Goal: Task Accomplishment & Management: Use online tool/utility

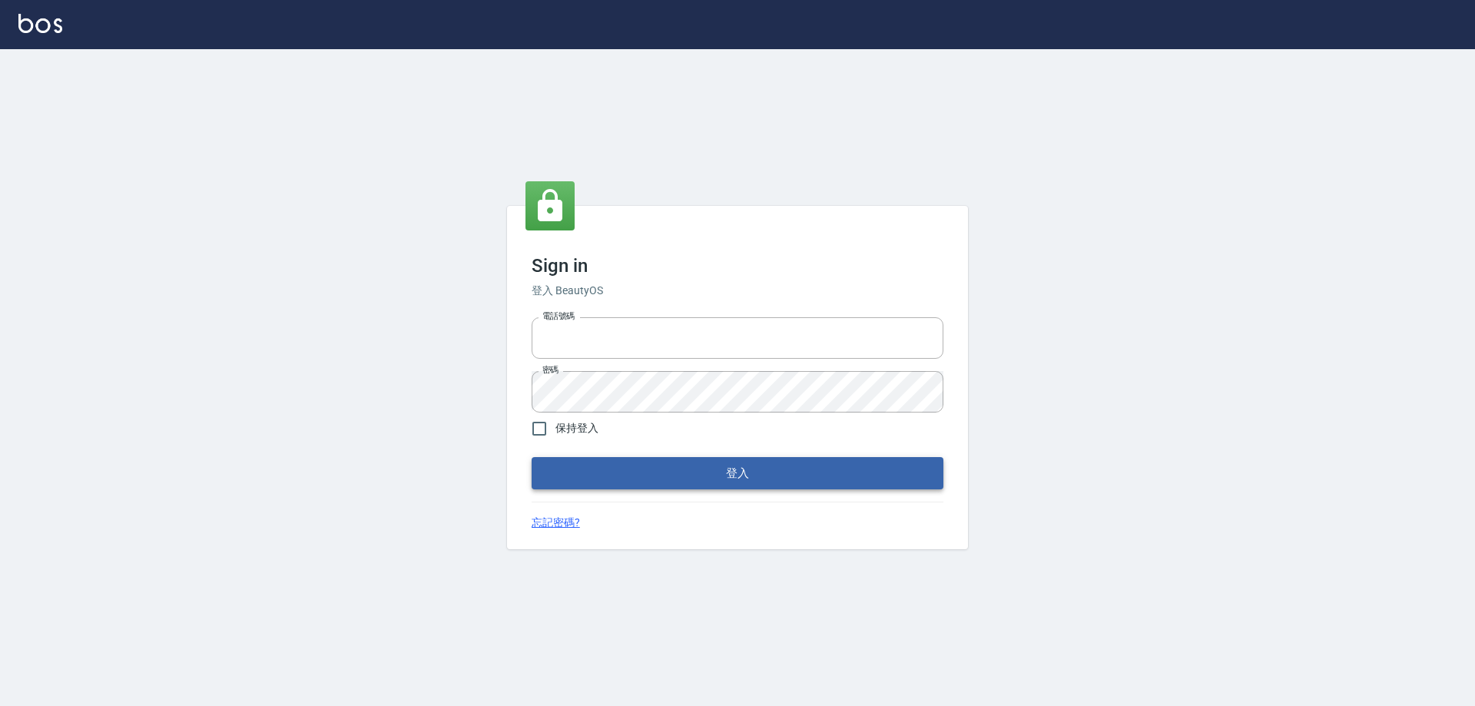
type input "27222158"
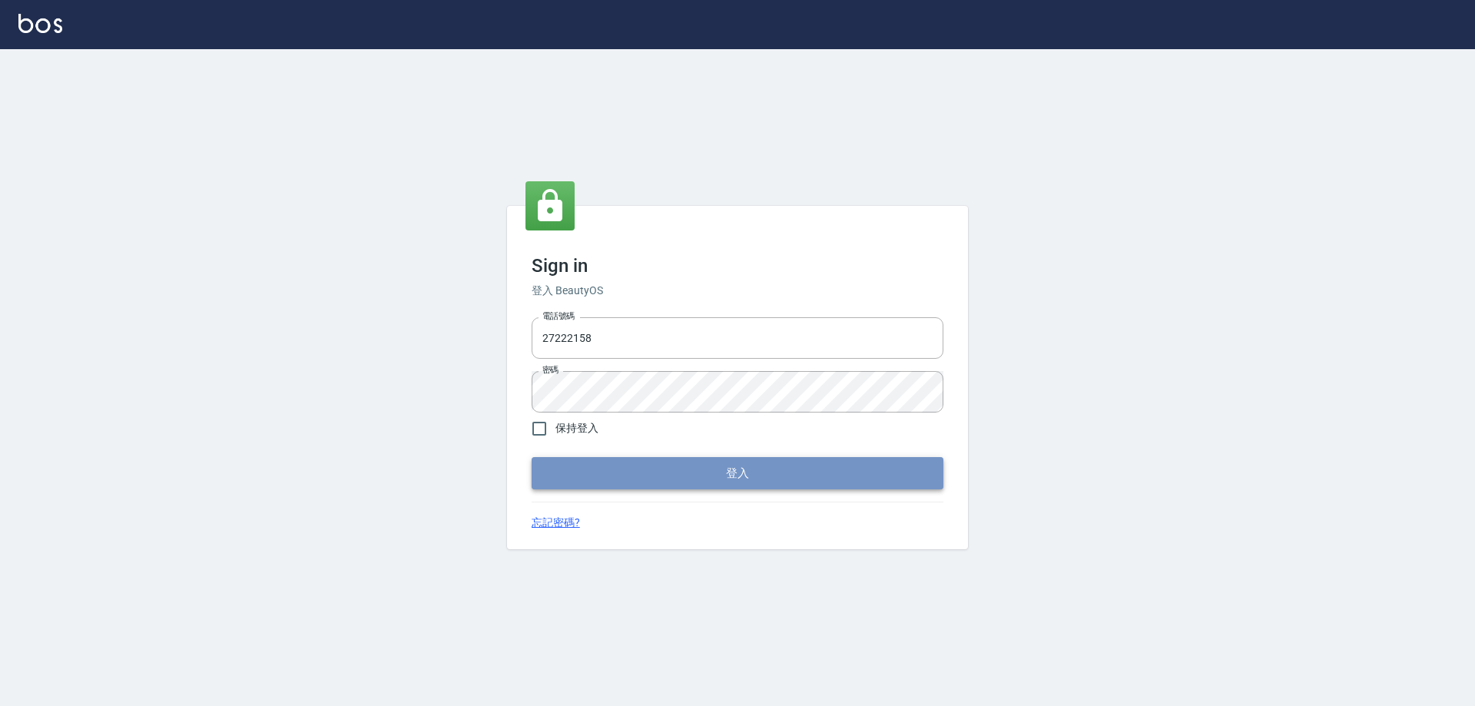
click at [621, 464] on button "登入" at bounding box center [737, 473] width 412 height 32
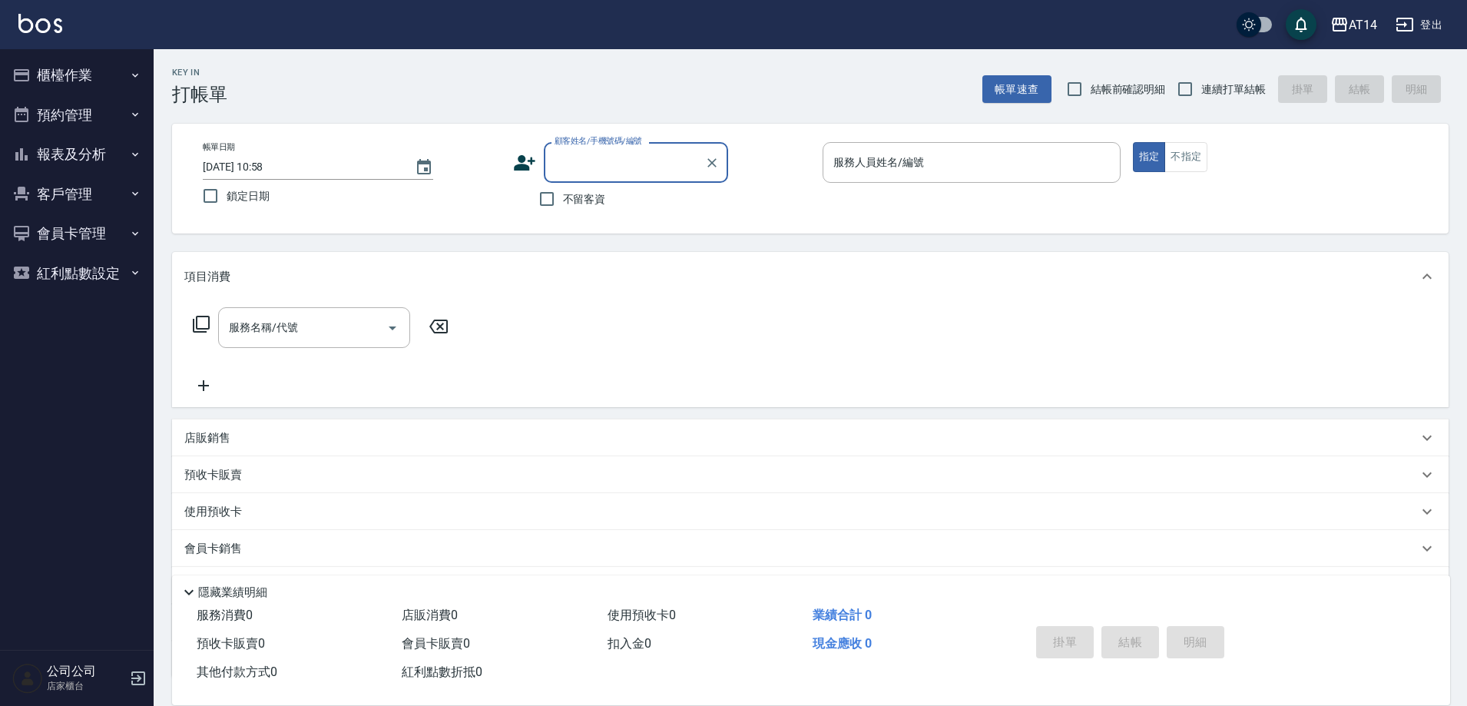
click at [88, 78] on button "櫃檯作業" at bounding box center [76, 75] width 141 height 40
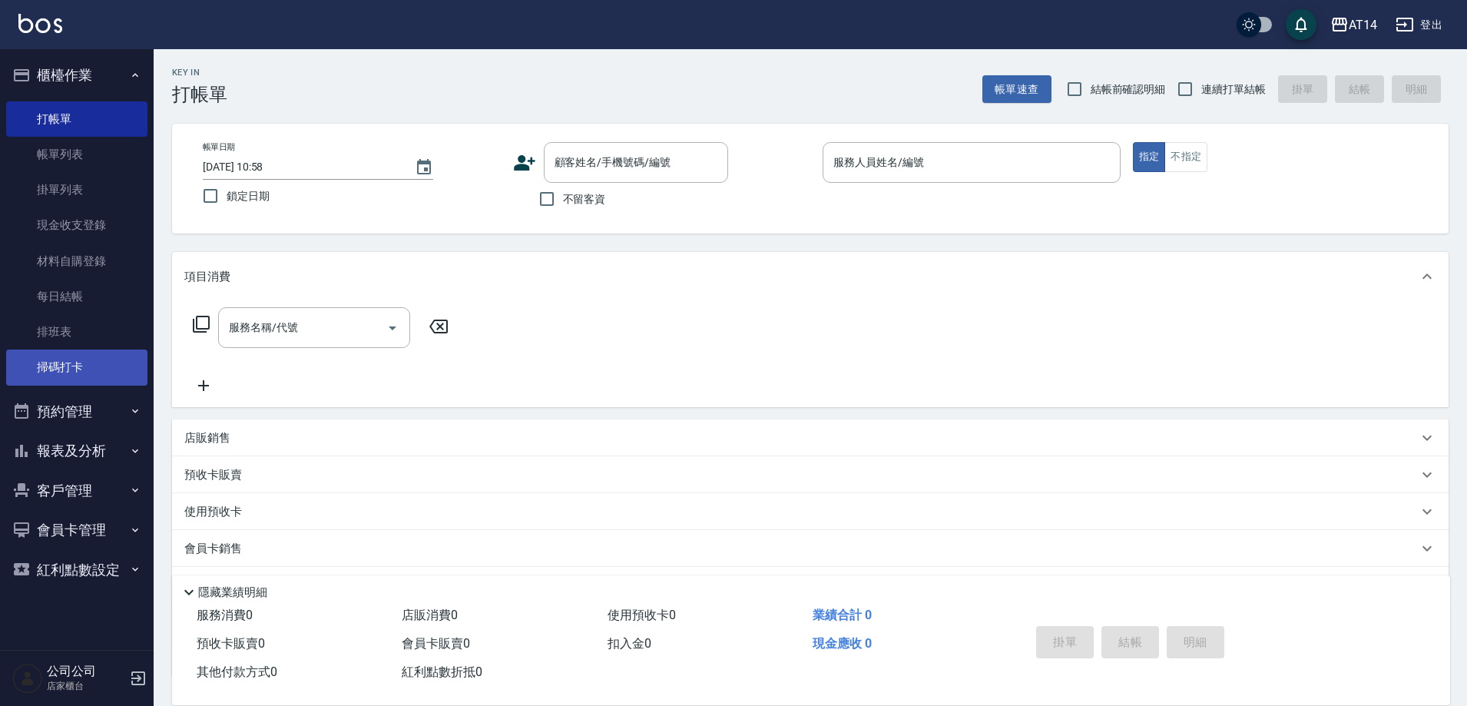
click at [71, 369] on link "掃碼打卡" at bounding box center [76, 366] width 141 height 35
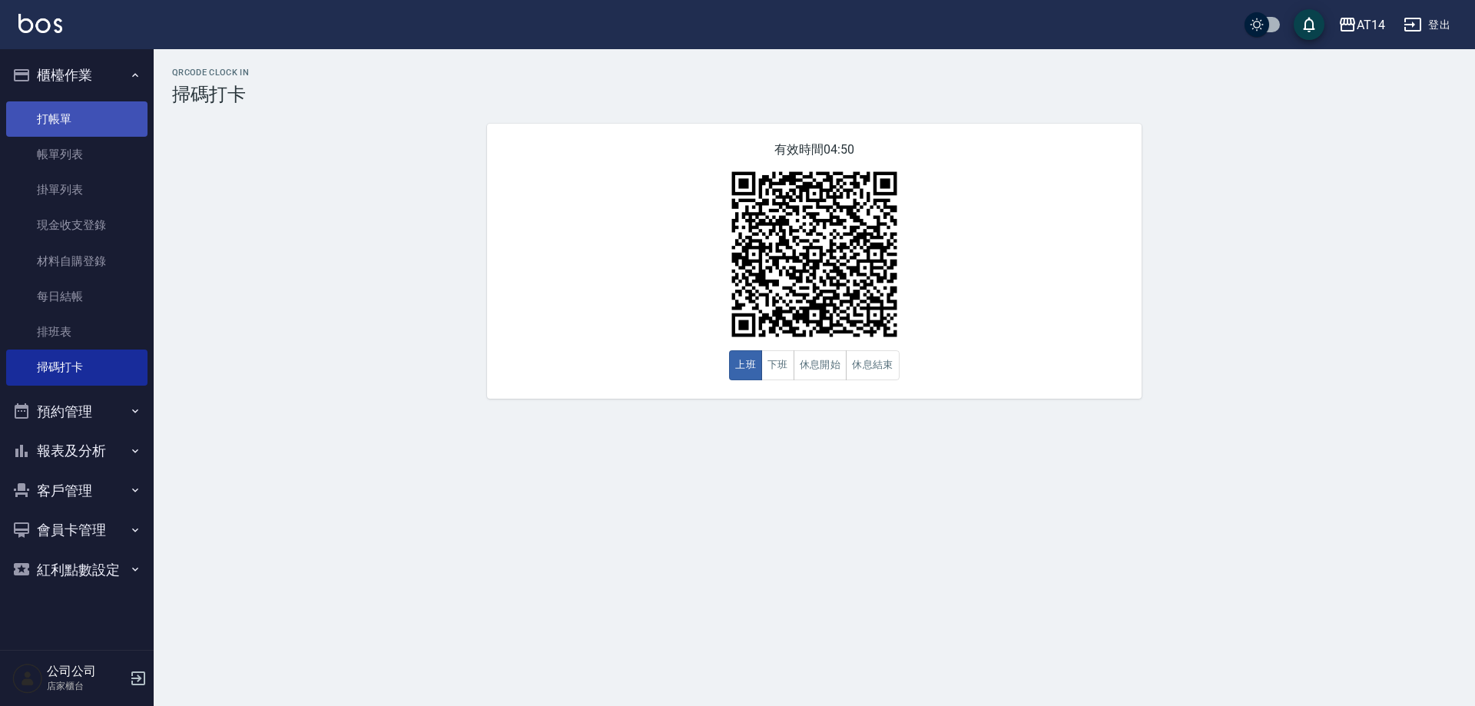
click at [45, 125] on link "打帳單" at bounding box center [76, 118] width 141 height 35
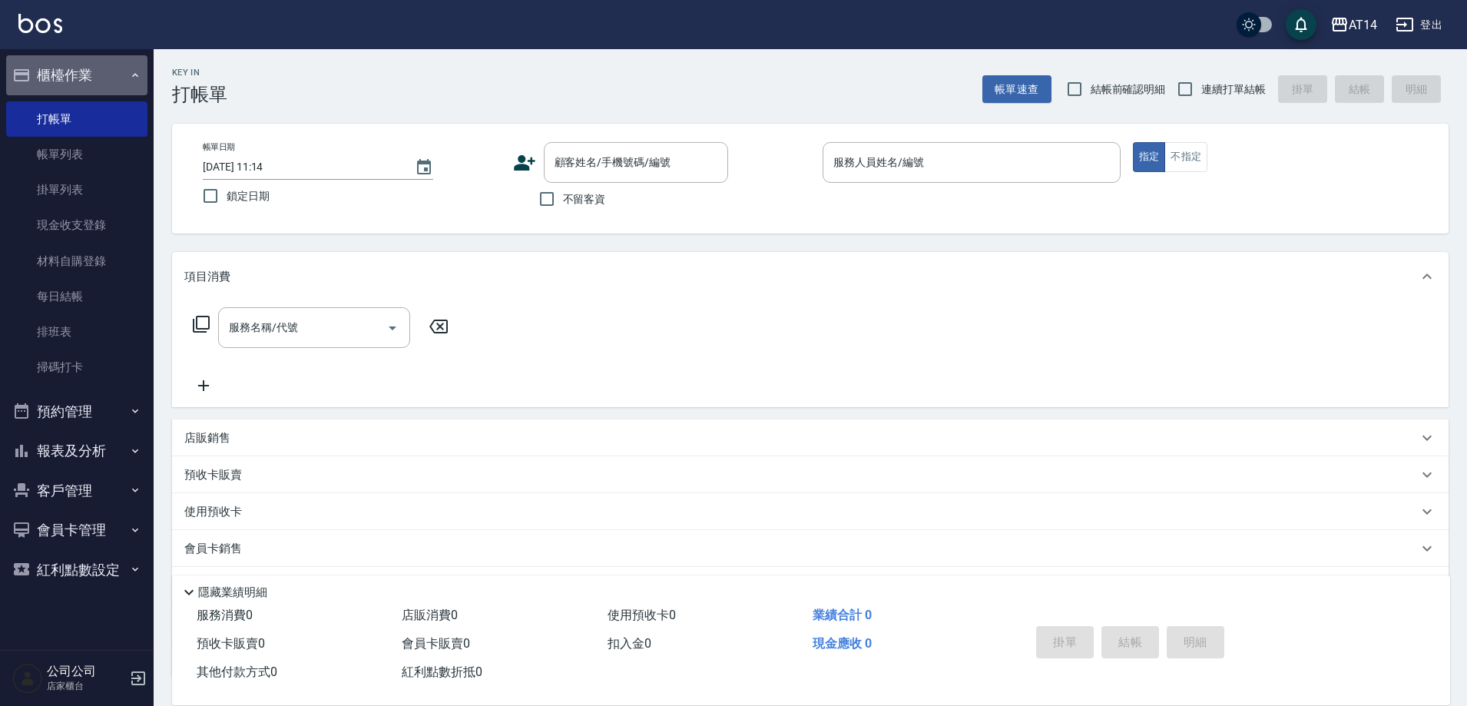
click at [56, 72] on button "櫃檯作業" at bounding box center [76, 75] width 141 height 40
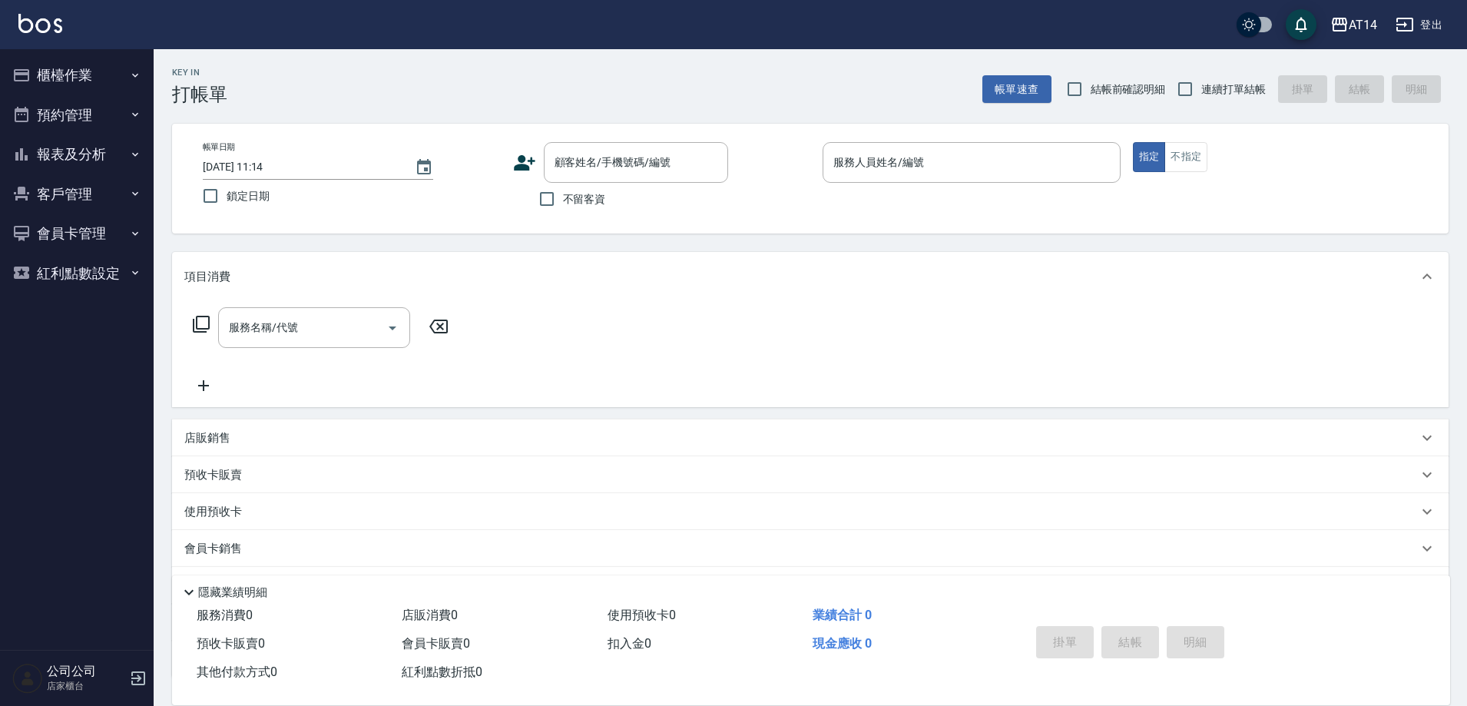
click at [68, 66] on button "櫃檯作業" at bounding box center [76, 75] width 141 height 40
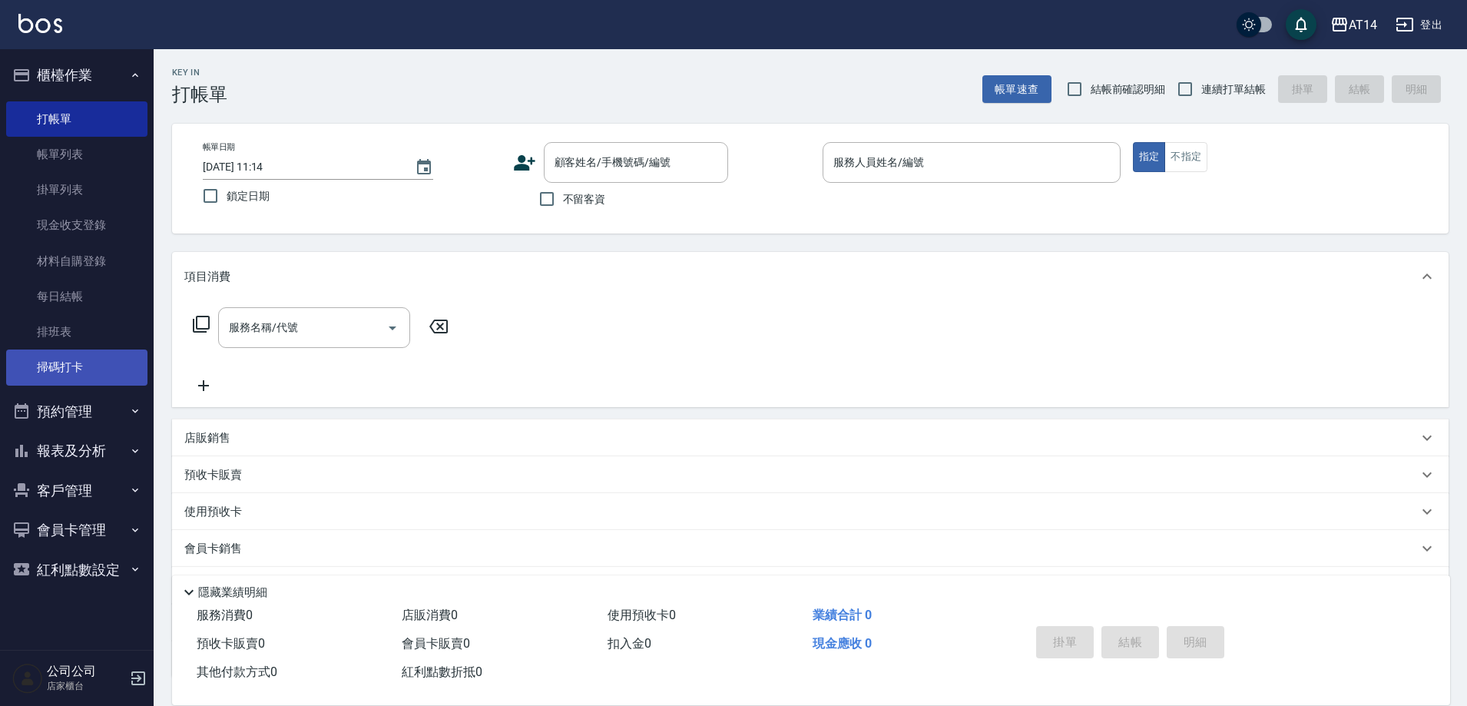
click at [72, 366] on link "掃碼打卡" at bounding box center [76, 366] width 141 height 35
